Goal: Information Seeking & Learning: Learn about a topic

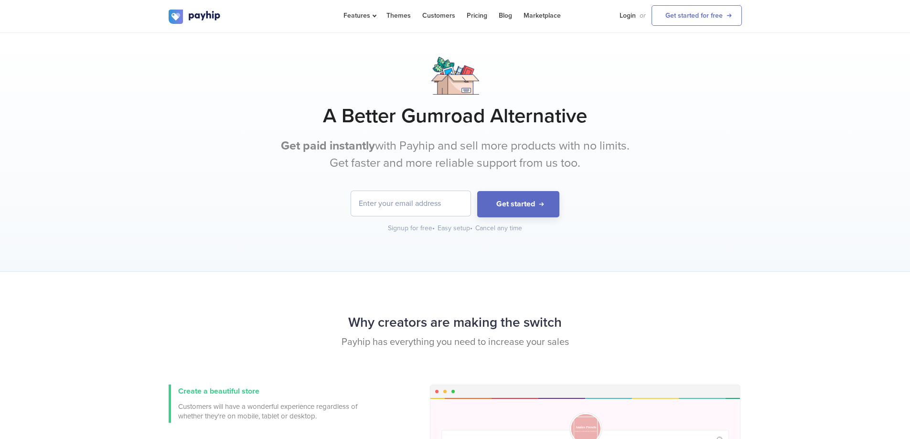
drag, startPoint x: 222, startPoint y: 14, endPoint x: 186, endPoint y: 21, distance: 36.8
click at [186, 21] on div "Features Sell Digital Downloads Online Courses Coaching Grow Themes Customers" at bounding box center [455, 16] width 573 height 32
click at [175, 91] on div at bounding box center [455, 76] width 573 height 38
drag, startPoint x: 232, startPoint y: 14, endPoint x: 197, endPoint y: 18, distance: 35.1
click at [197, 18] on div "Features Sell Digital Downloads Online Courses Coaching Grow Themes Customers" at bounding box center [455, 16] width 573 height 32
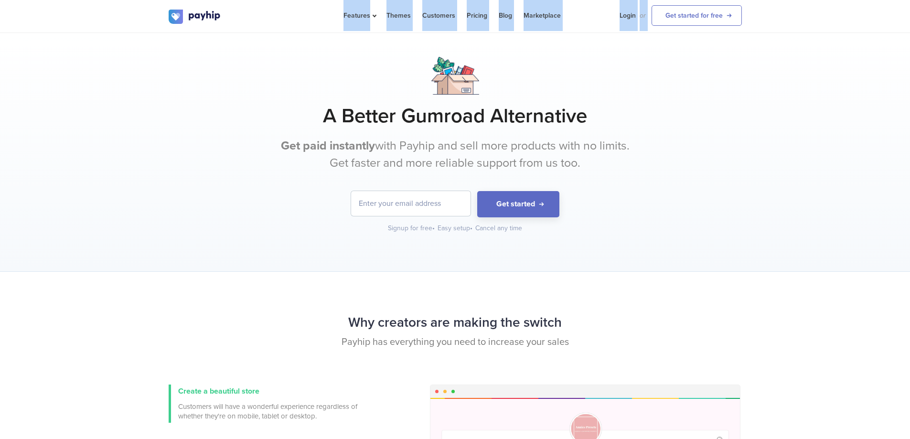
drag, startPoint x: 278, startPoint y: 21, endPoint x: 233, endPoint y: 24, distance: 45.4
click at [200, 22] on div "Features Sell Digital Downloads Online Courses Coaching Grow Themes Customers" at bounding box center [455, 16] width 573 height 32
click at [242, 22] on div "Features Sell Digital Downloads Online Courses Coaching Grow Themes Customers" at bounding box center [455, 16] width 573 height 32
drag, startPoint x: 242, startPoint y: 18, endPoint x: 220, endPoint y: 17, distance: 22.0
click at [215, 18] on div "Features Sell Digital Downloads Online Courses Coaching Grow Themes Customers" at bounding box center [455, 16] width 573 height 32
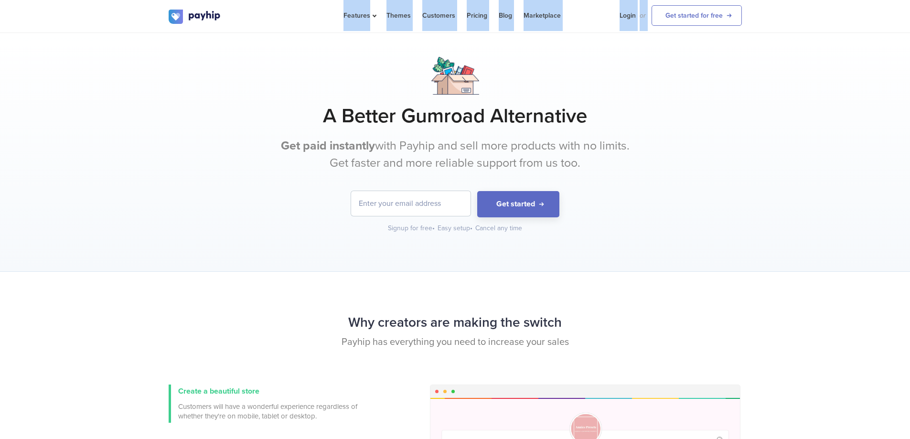
click at [249, 17] on div "Features Sell Digital Downloads Online Courses Coaching Grow Themes Customers" at bounding box center [455, 16] width 573 height 32
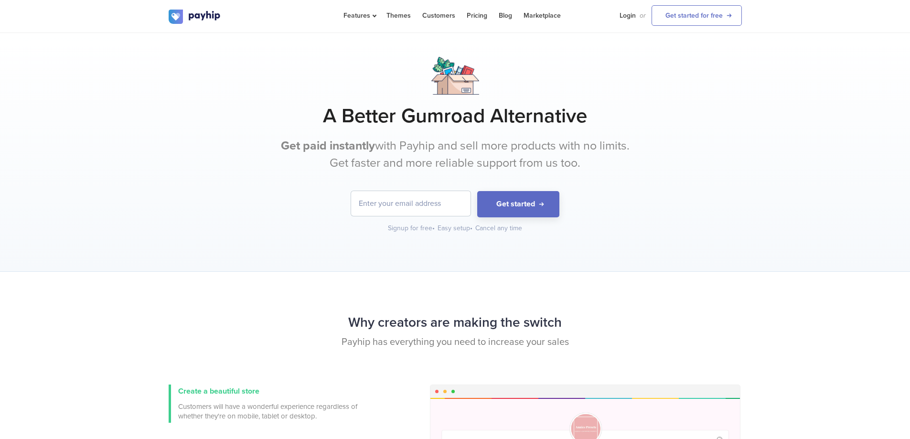
click at [234, 119] on h1 "A Better Gumroad Alternative" at bounding box center [455, 116] width 573 height 24
